Goal: Find specific page/section: Find specific page/section

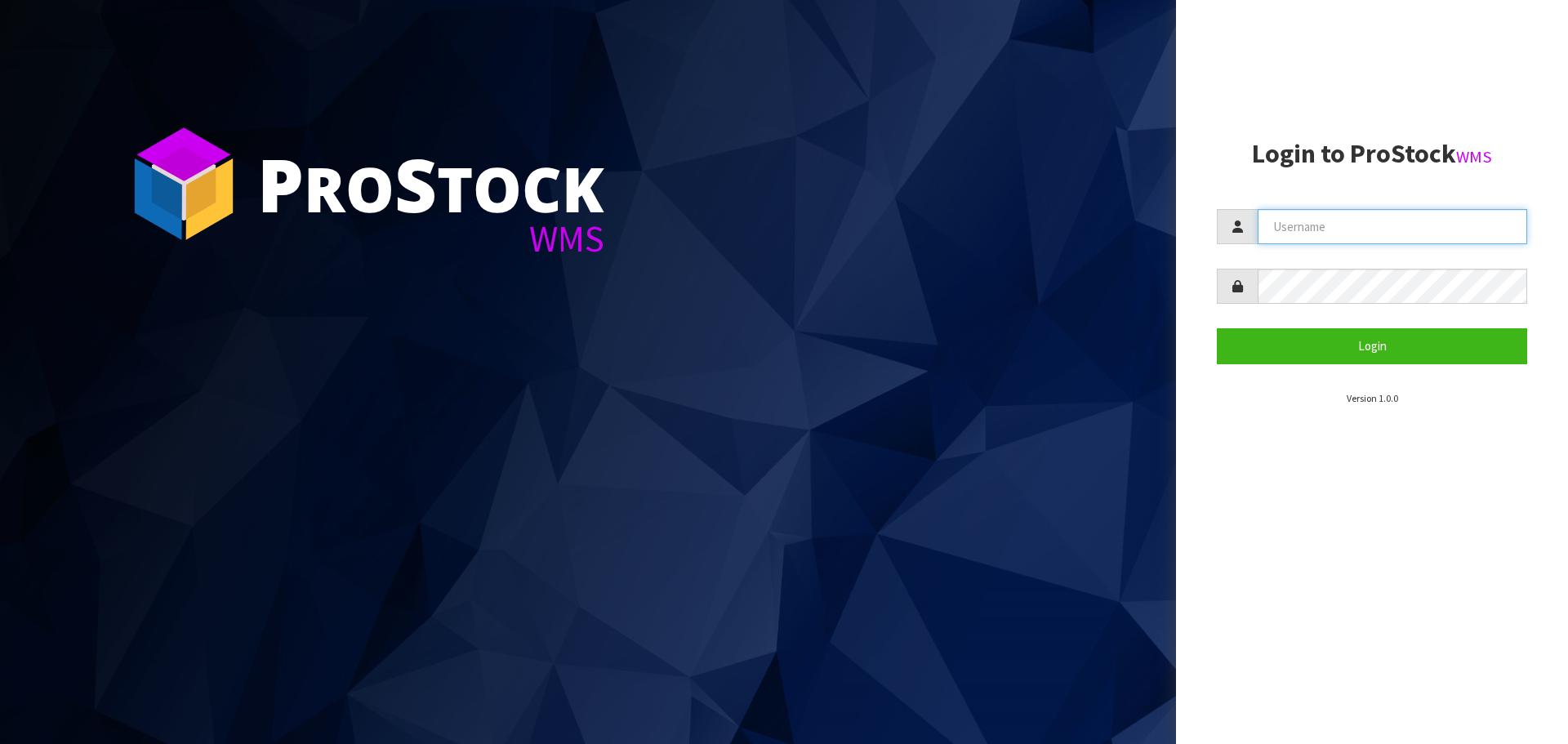
click at [1357, 230] on input "text" at bounding box center [1393, 226] width 269 height 35
type input "[EMAIL_ADDRESS][DOMAIN_NAME]"
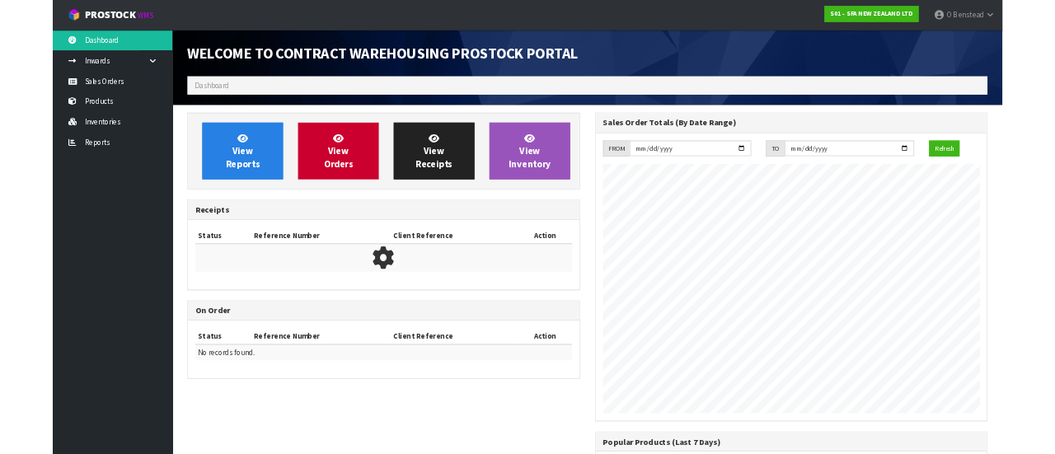
scroll to position [914, 674]
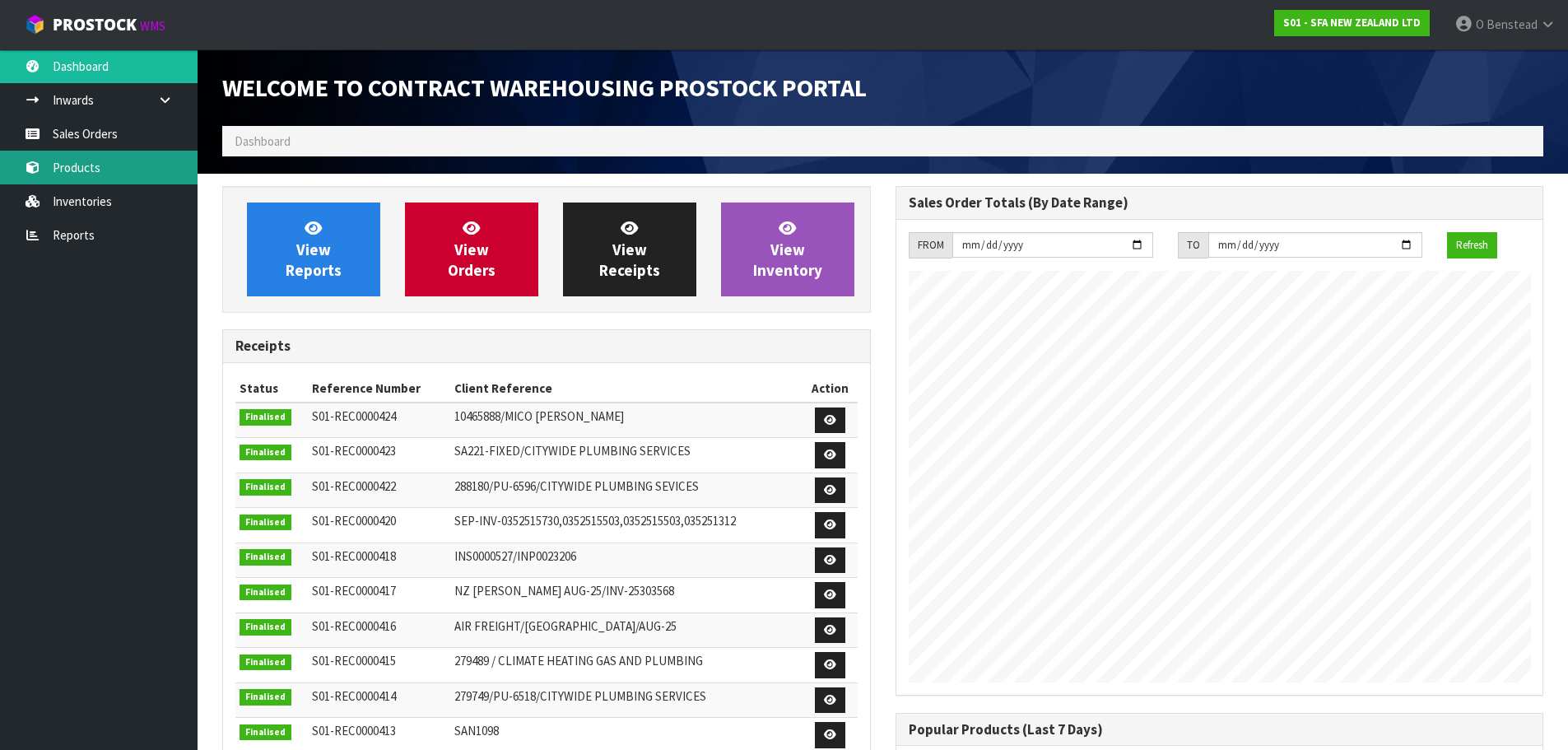
click at [96, 163] on link "Products" at bounding box center [99, 168] width 198 height 34
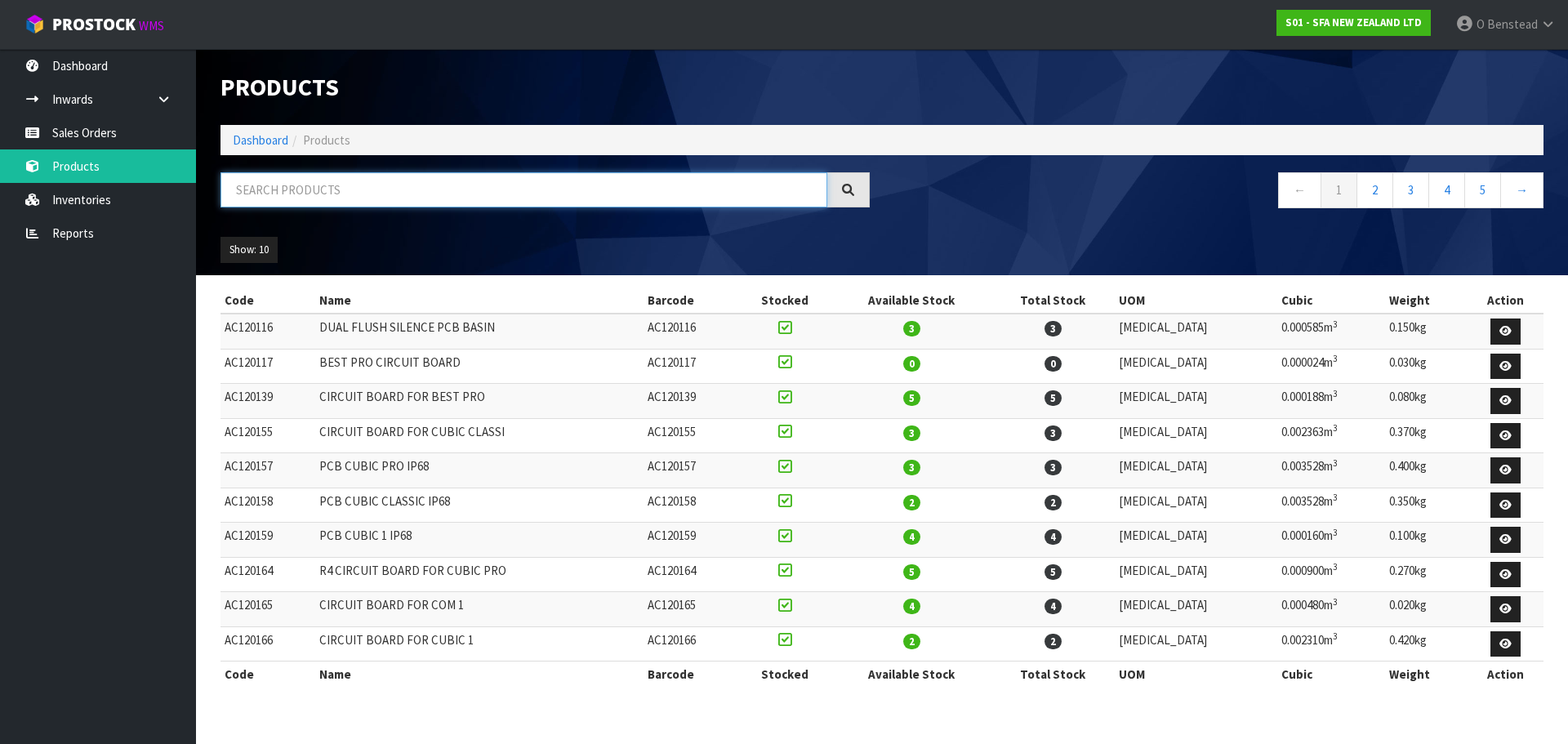
click at [347, 173] on input "text" at bounding box center [524, 189] width 607 height 35
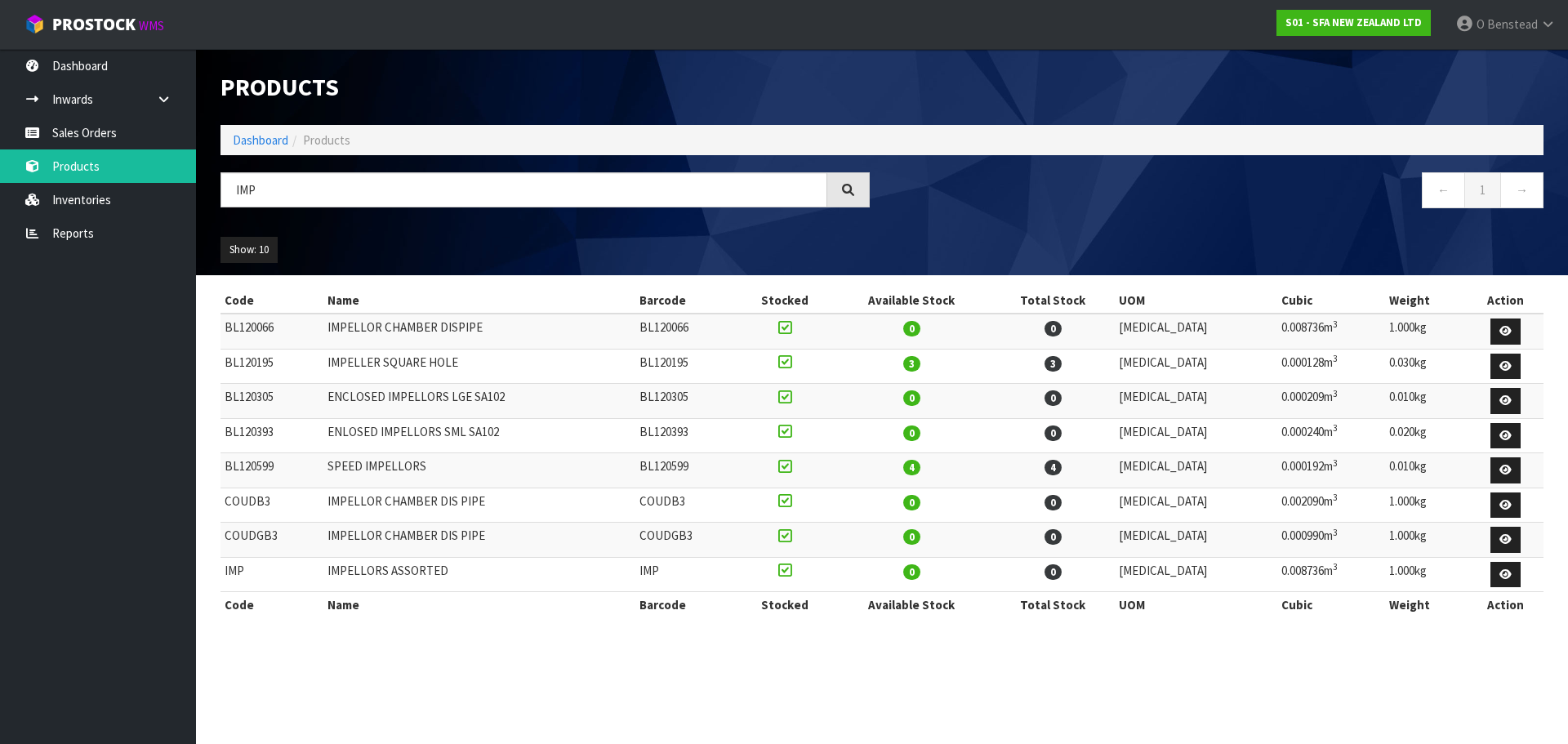
click at [409, 659] on section "Products Import Products Drop file here to import csv template Dashboard Produc…" at bounding box center [784, 372] width 1568 height 744
click at [687, 462] on td "BL120599" at bounding box center [686, 471] width 103 height 35
copy td "BL120599"
drag, startPoint x: 457, startPoint y: 188, endPoint x: -73, endPoint y: 127, distance: 533.5
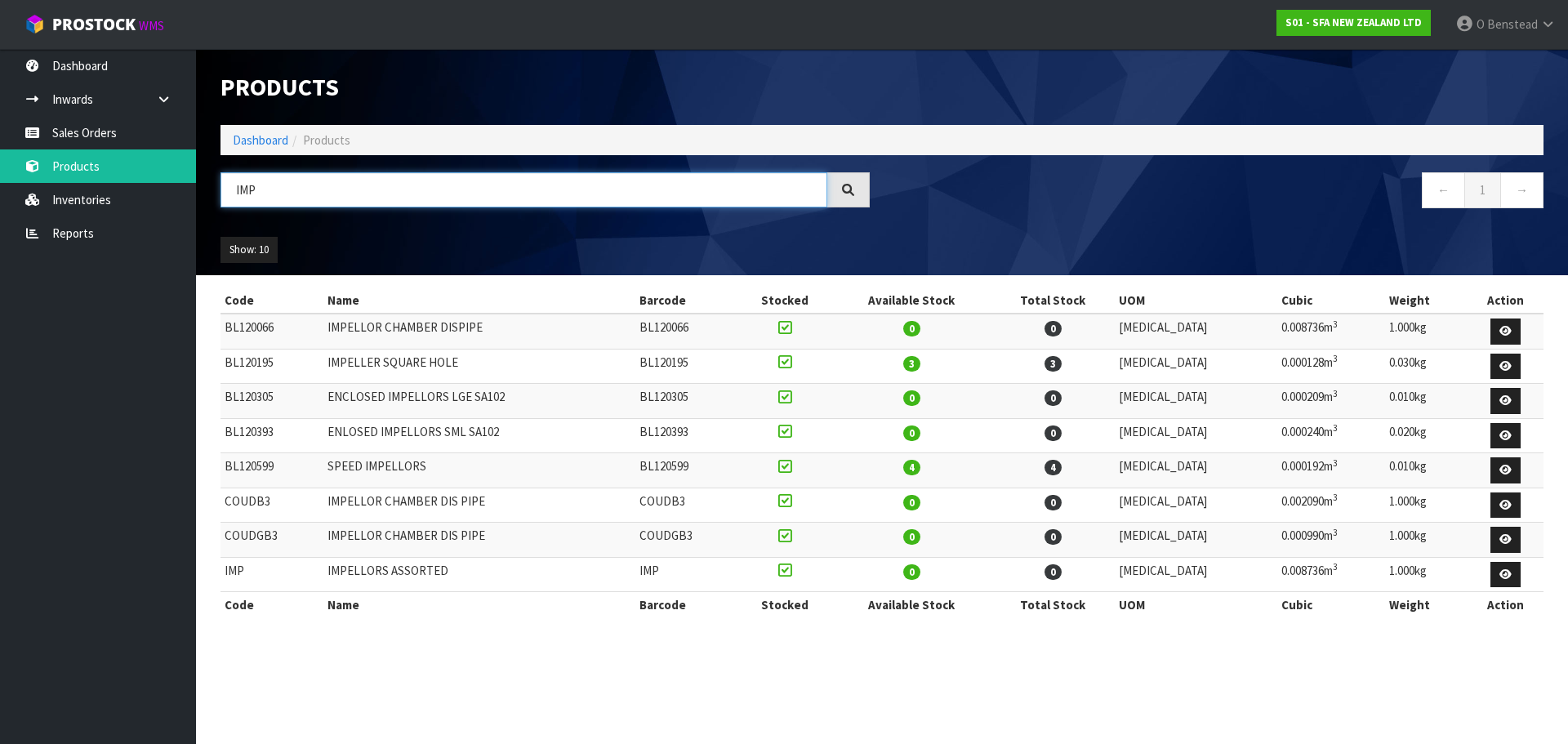
click at [0, 127] on html "Toggle navigation ProStock WMS S01 - SFA NEW ZEALAND LTD O [GEOGRAPHIC_DATA] Lo…" at bounding box center [784, 372] width 1568 height 744
paste input "BL120847"
type input "BL120847"
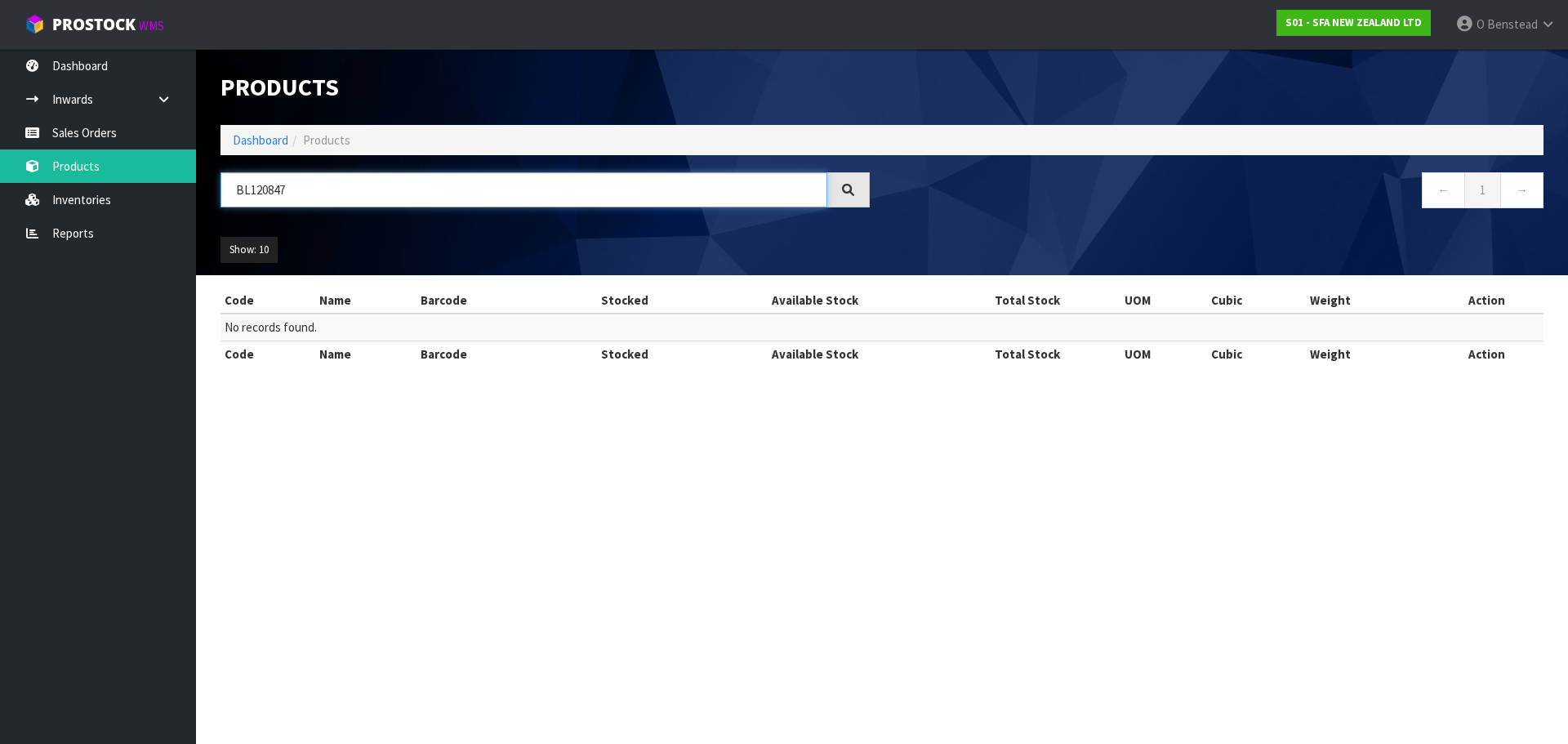
click at [382, 194] on input "BL120847" at bounding box center [524, 189] width 607 height 35
click at [840, 208] on div "BL120847" at bounding box center [545, 196] width 674 height 48
click at [850, 193] on icon at bounding box center [848, 190] width 12 height 12
click at [575, 198] on input "BL120847" at bounding box center [524, 189] width 607 height 35
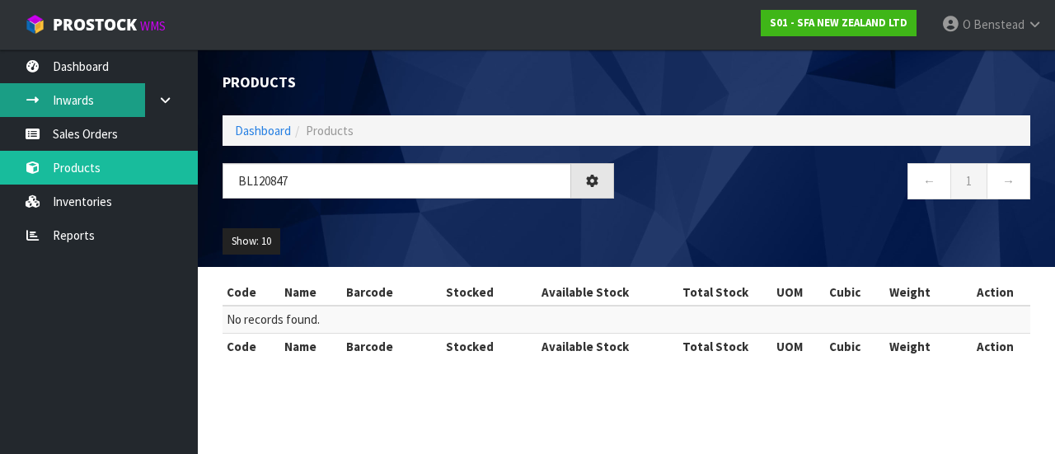
click at [55, 105] on link "Inwards" at bounding box center [99, 100] width 198 height 34
click at [55, 105] on body "Toggle navigation ProStock WMS S01 - SFA NEW ZEALAND LTD O [GEOGRAPHIC_DATA] Lo…" at bounding box center [527, 227] width 1055 height 454
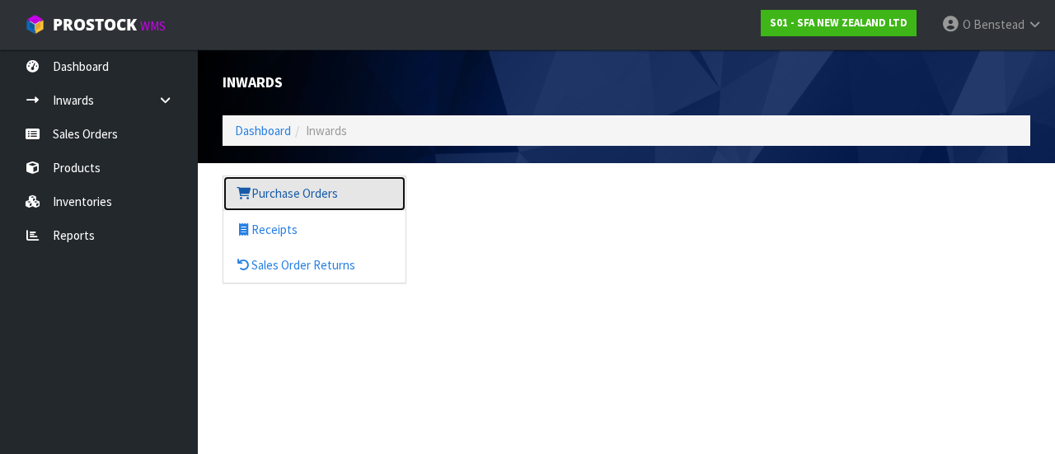
click at [241, 196] on icon at bounding box center [244, 193] width 16 height 12
